Goal: Transaction & Acquisition: Purchase product/service

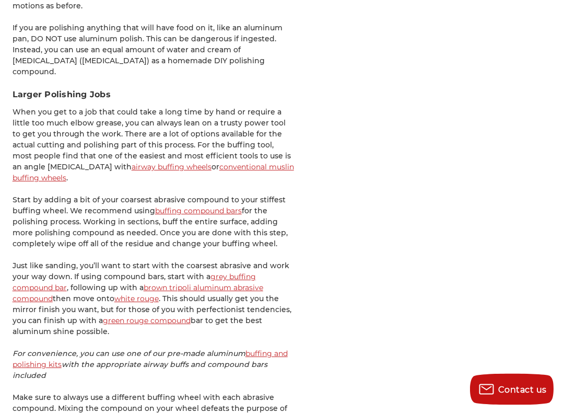
scroll to position [2614, 0]
click at [132, 162] on link "airway buffing wheels" at bounding box center [172, 166] width 80 height 9
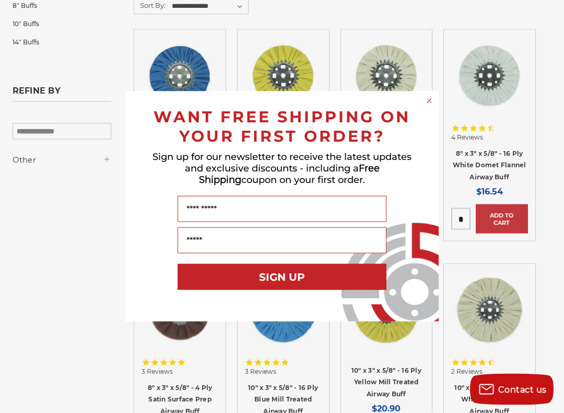
scroll to position [203, 0]
click at [421, 100] on form "WANT FREE SHIPPING ON YOUR FIRST ORDER? Sign up for our newsletter to receive t…" at bounding box center [281, 206] width 313 height 230
click at [425, 101] on circle "Close dialog" at bounding box center [430, 101] width 10 height 10
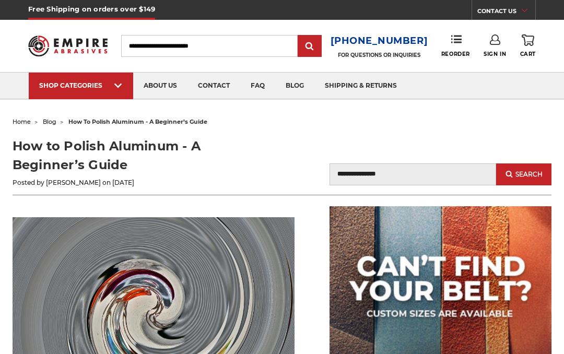
scroll to position [2643, 0]
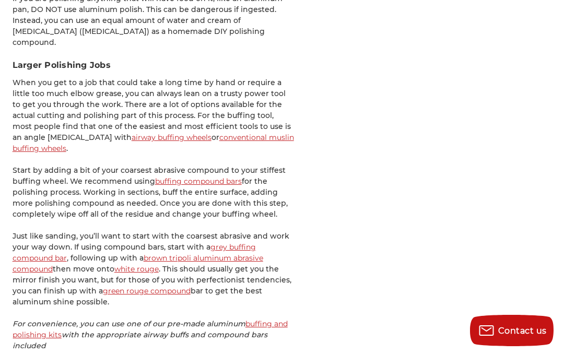
click at [224, 177] on link "buffing compound bars" at bounding box center [198, 181] width 87 height 9
